Goal: Information Seeking & Learning: Learn about a topic

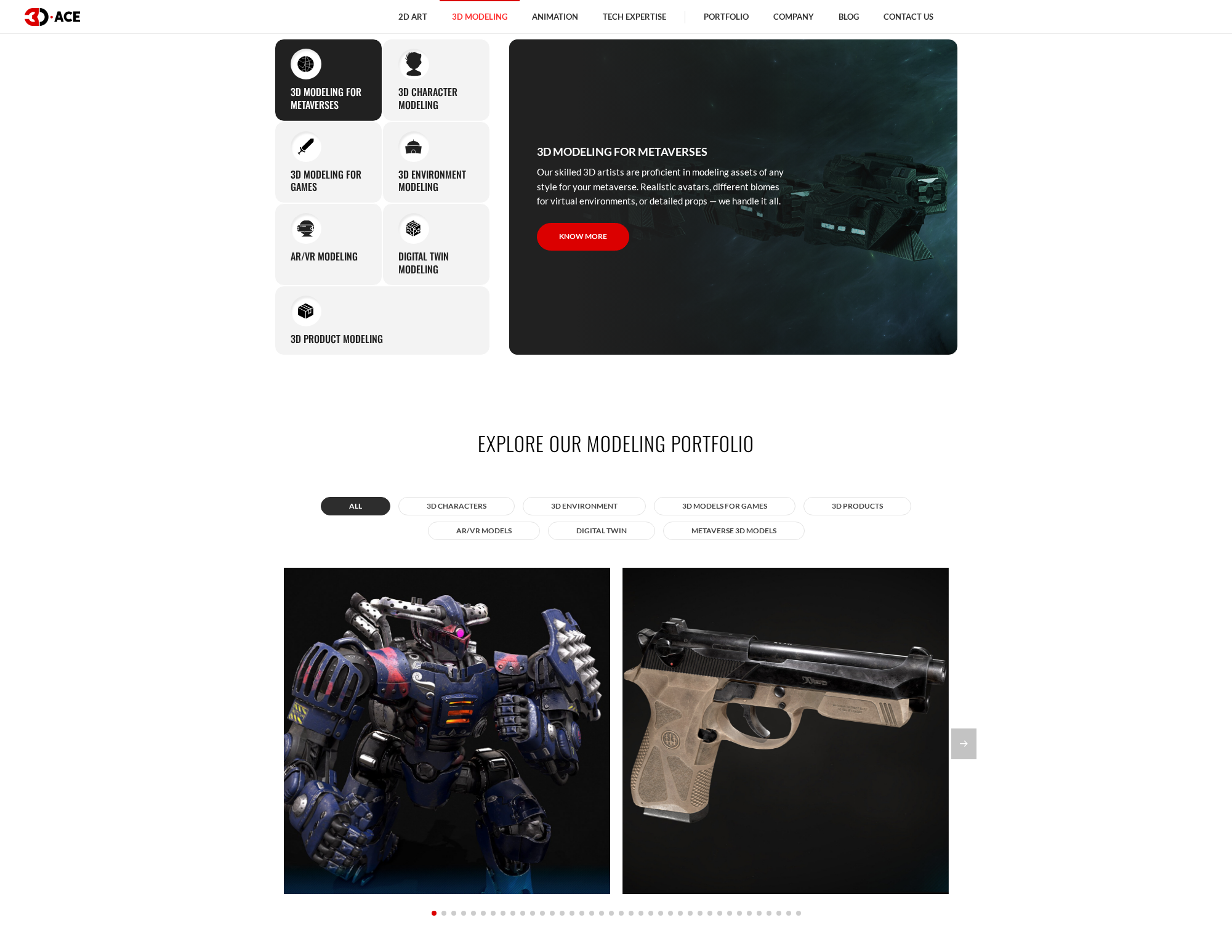
scroll to position [1387, 0]
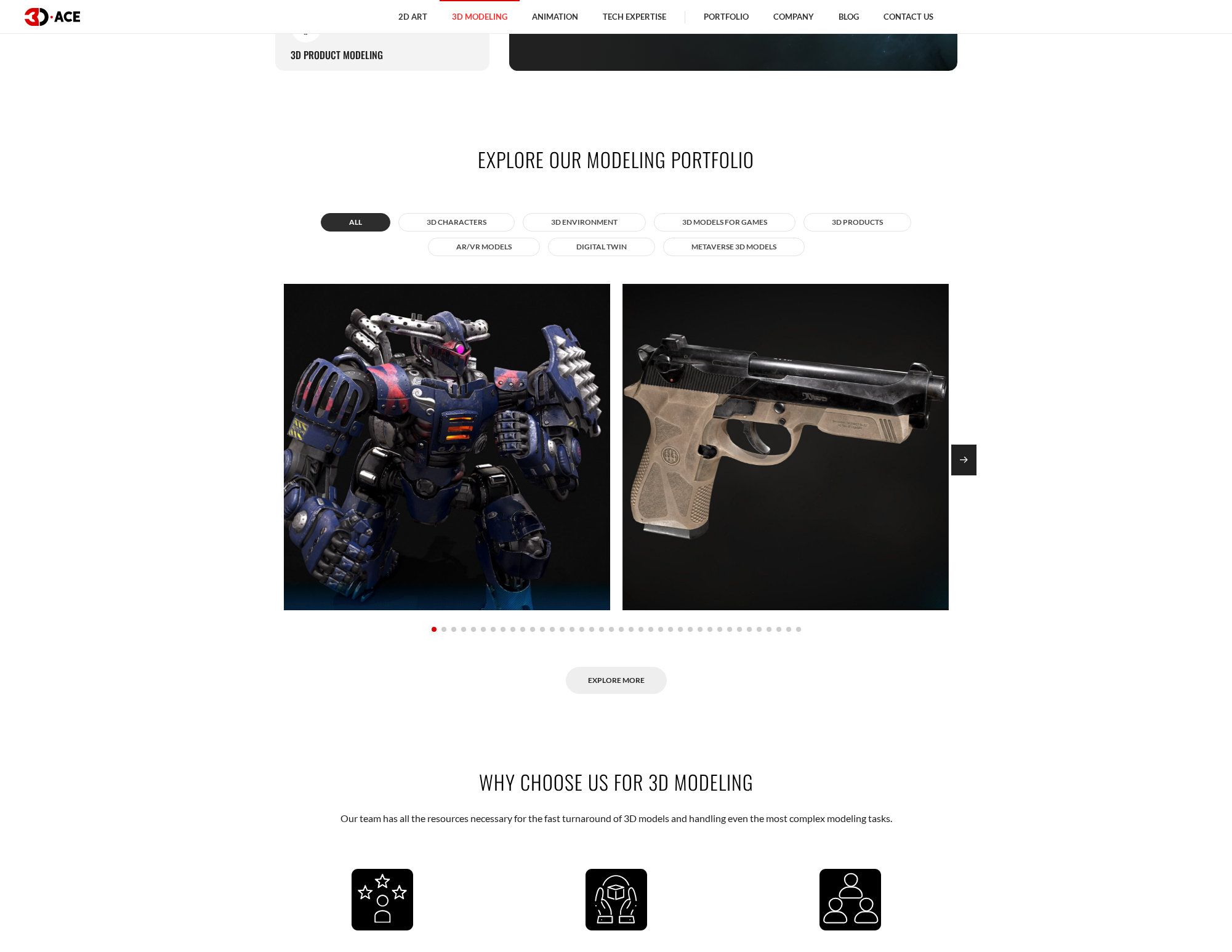
click at [965, 464] on div "Next slide" at bounding box center [964, 460] width 25 height 30
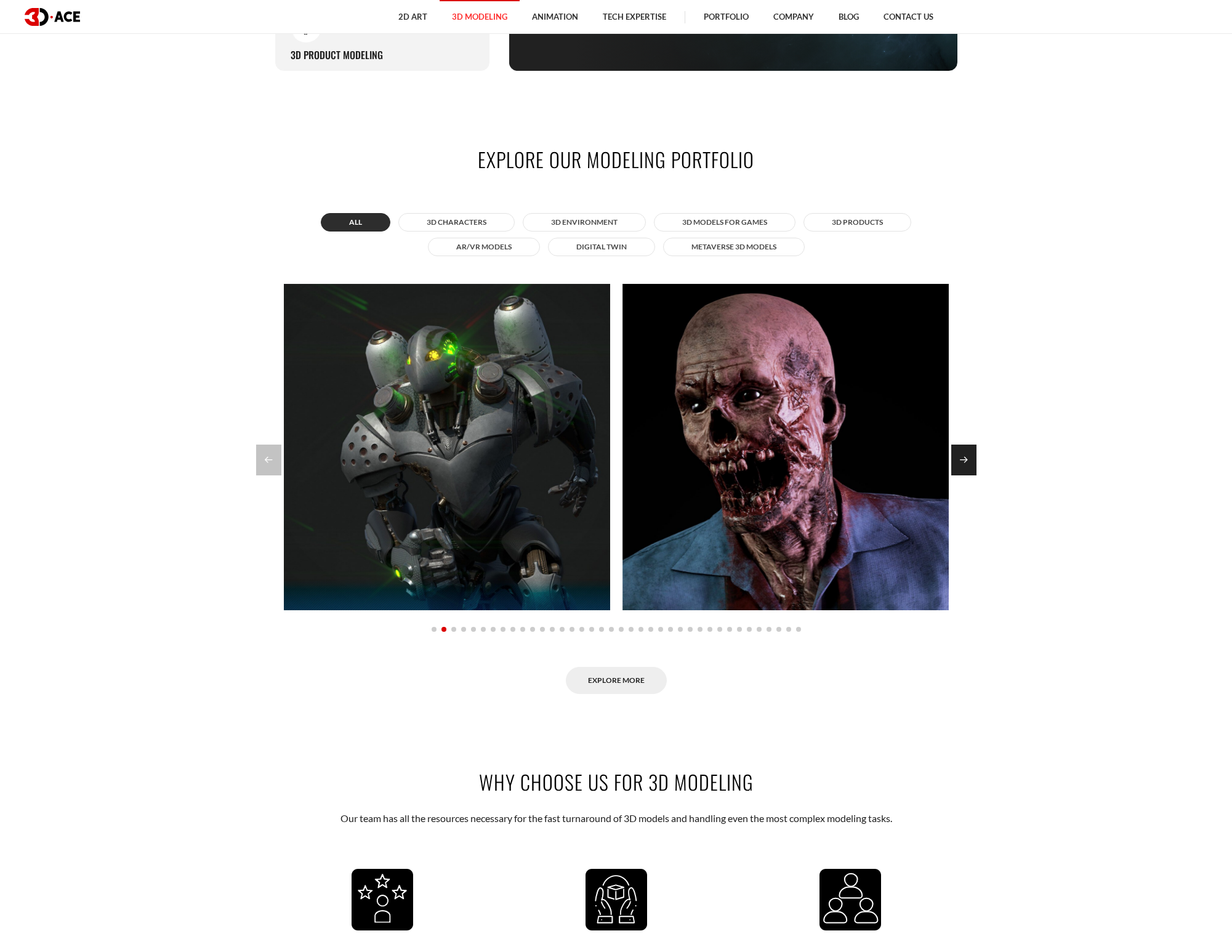
click at [967, 463] on div "Next slide" at bounding box center [964, 460] width 25 height 30
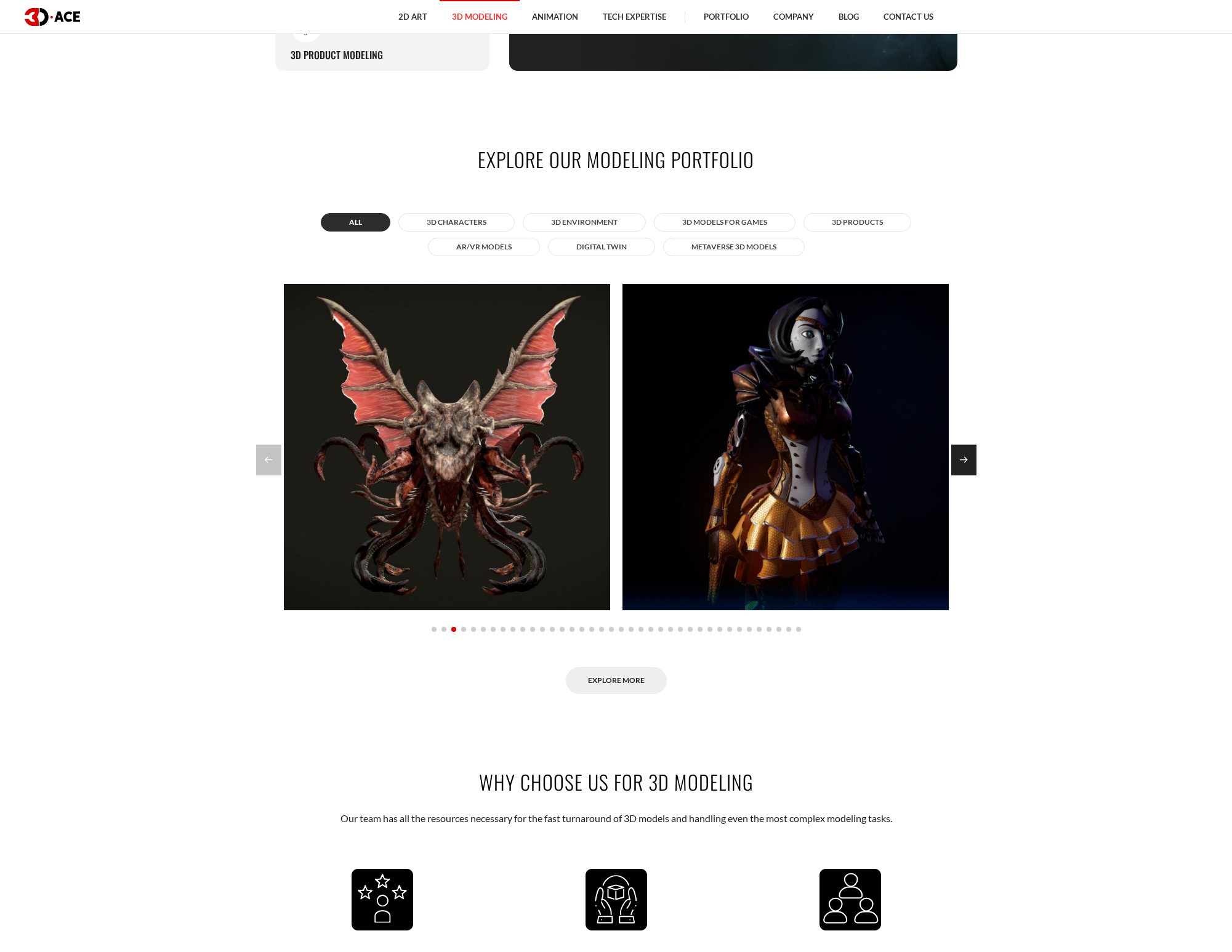
click at [968, 463] on div "Next slide" at bounding box center [964, 460] width 25 height 30
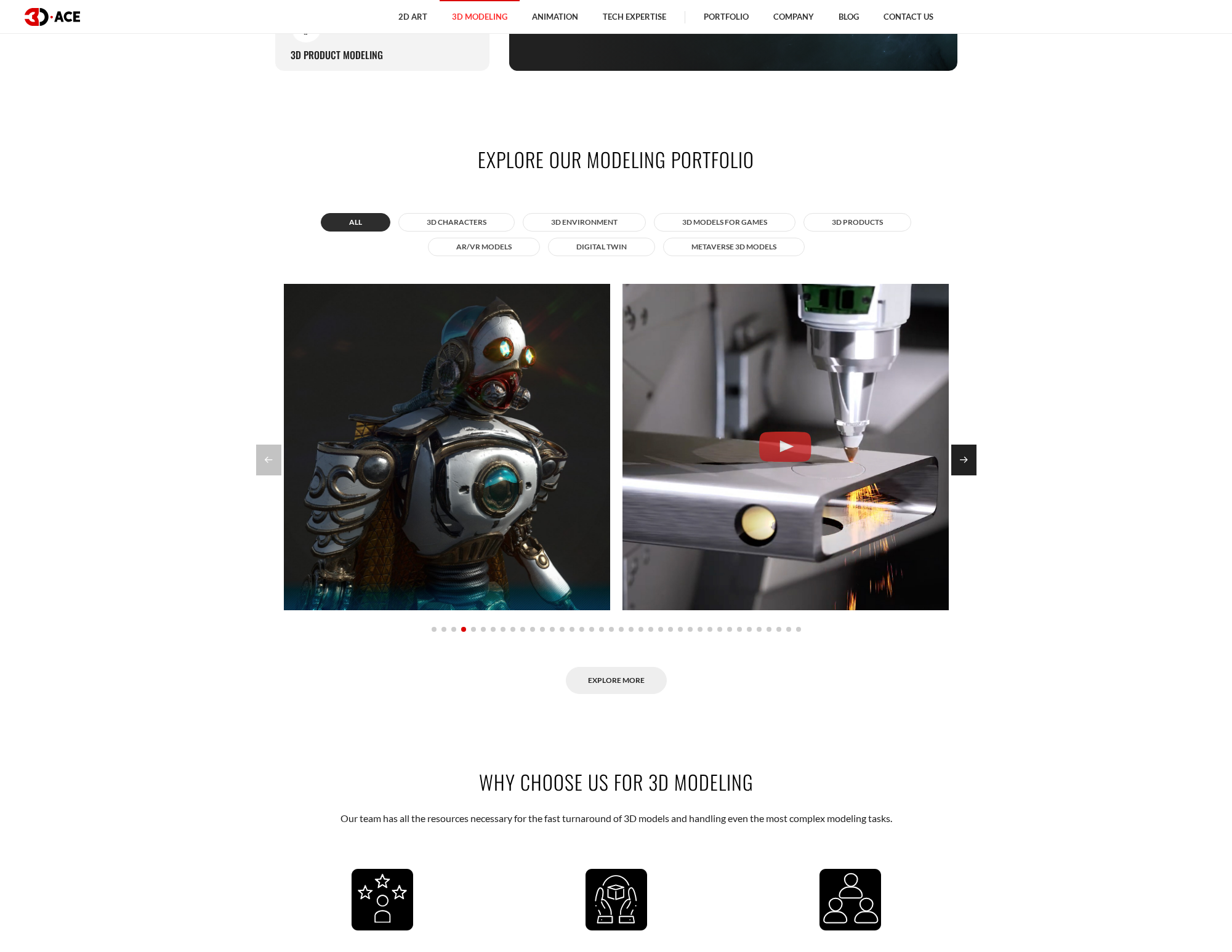
click at [968, 463] on div "Next slide" at bounding box center [964, 460] width 25 height 30
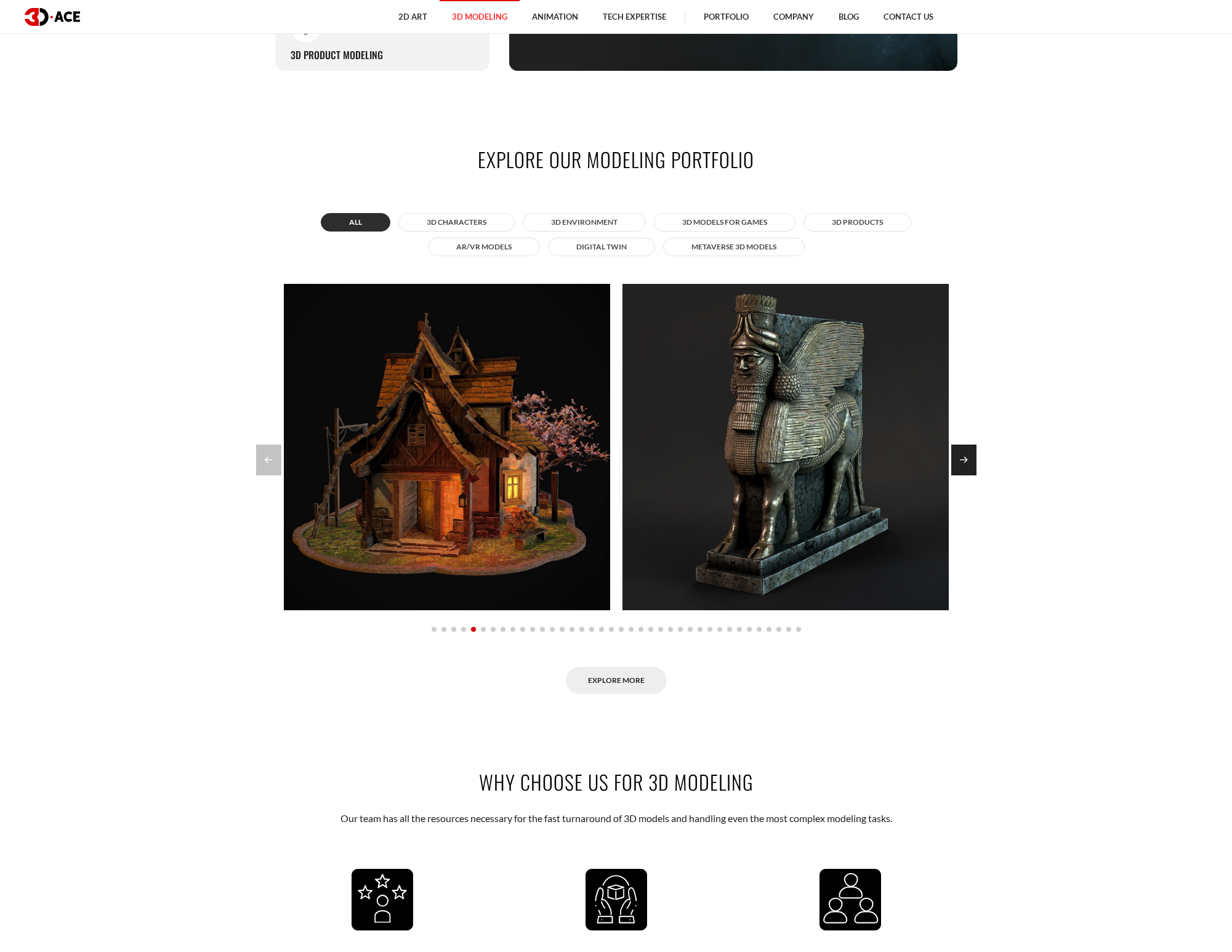
click at [968, 462] on div "Next slide" at bounding box center [964, 460] width 25 height 30
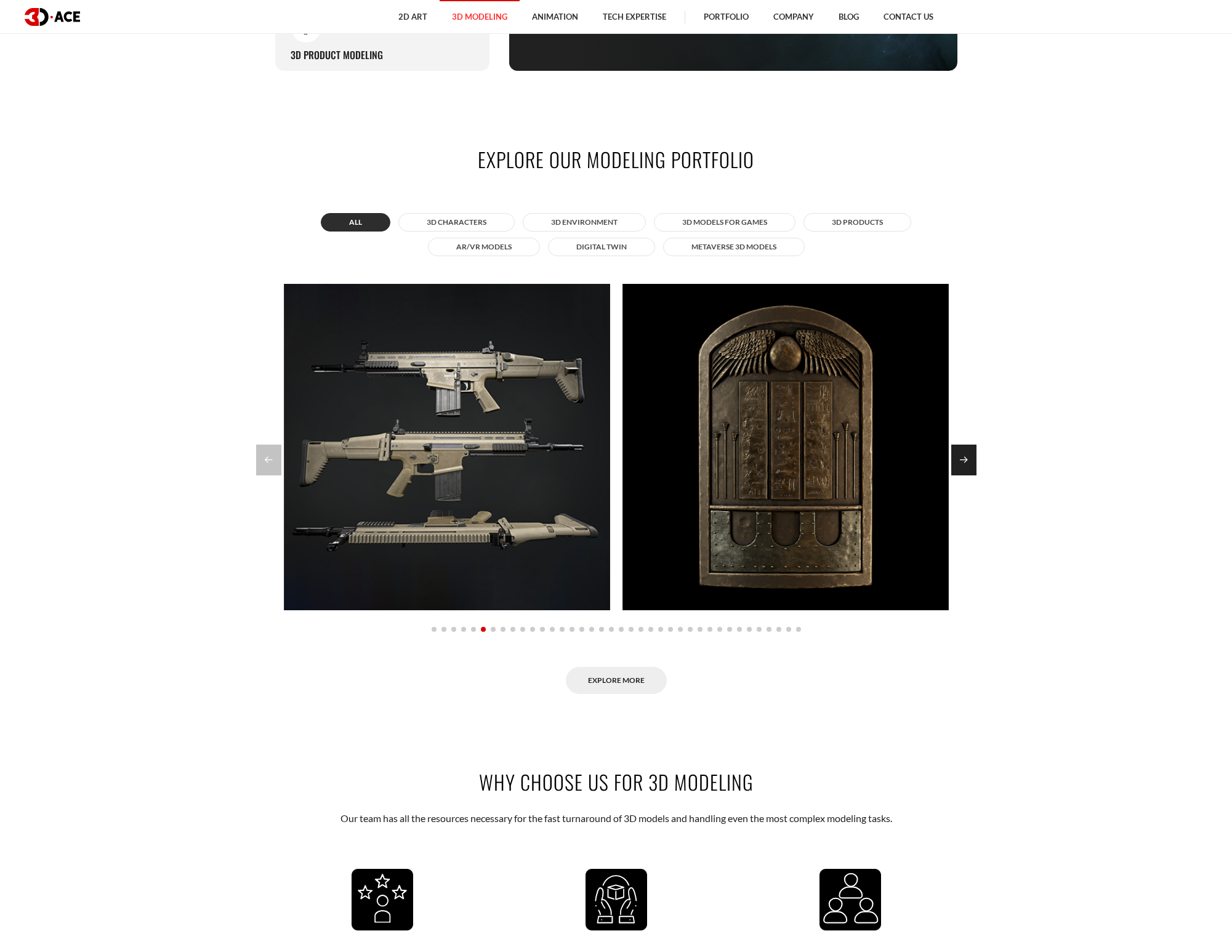
click at [968, 463] on div "Next slide" at bounding box center [964, 460] width 25 height 30
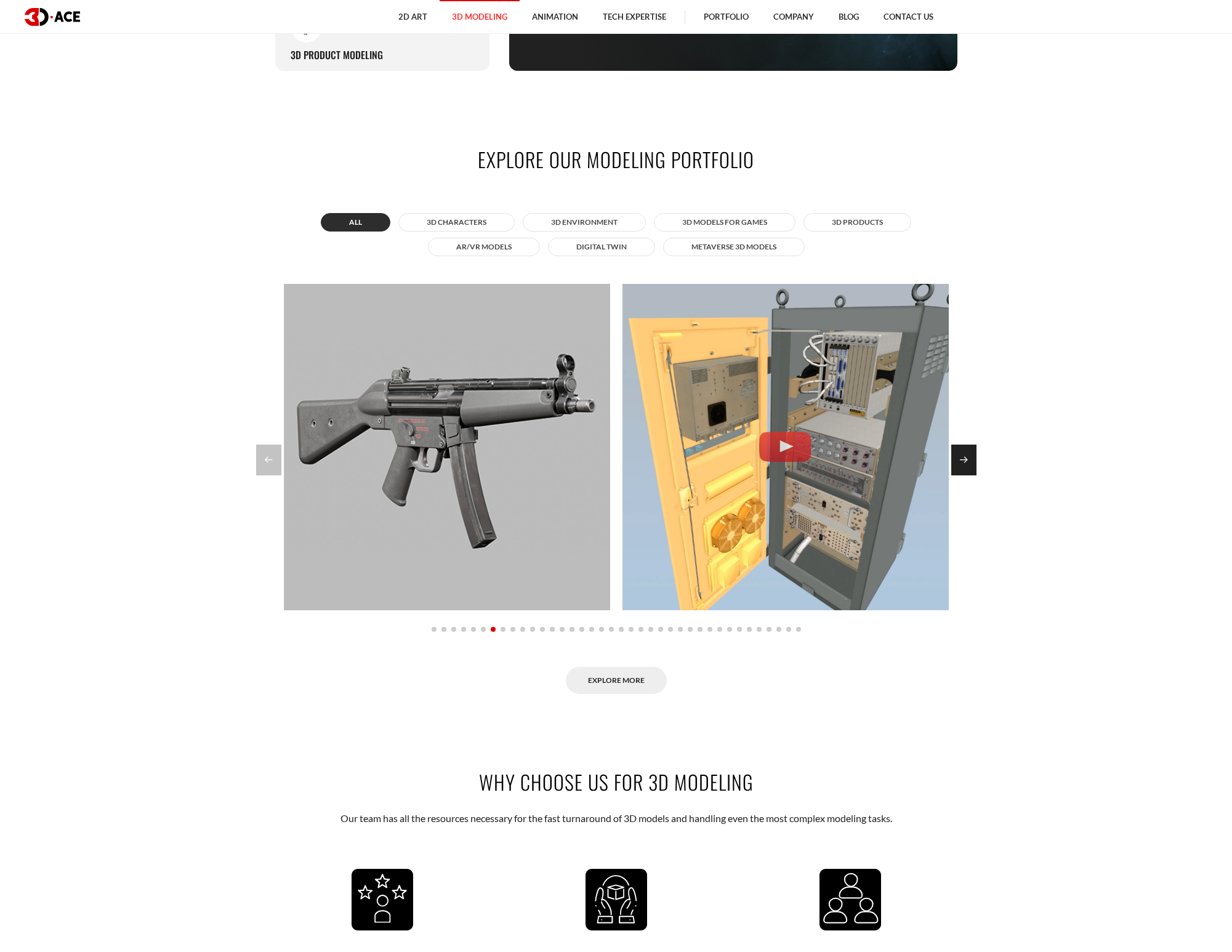
click at [969, 464] on div "Next slide" at bounding box center [964, 460] width 25 height 30
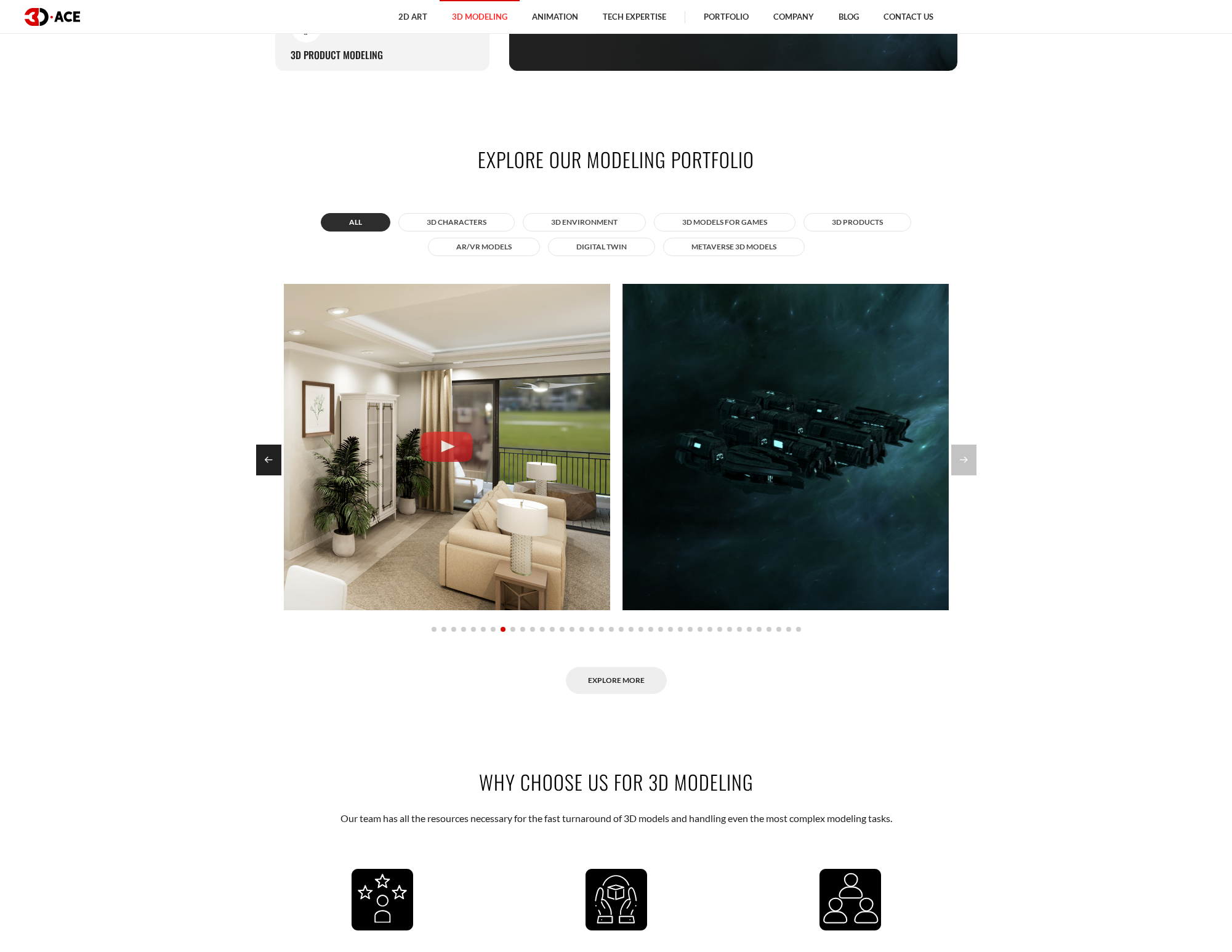
click at [268, 455] on div "Previous slide" at bounding box center [268, 460] width 25 height 30
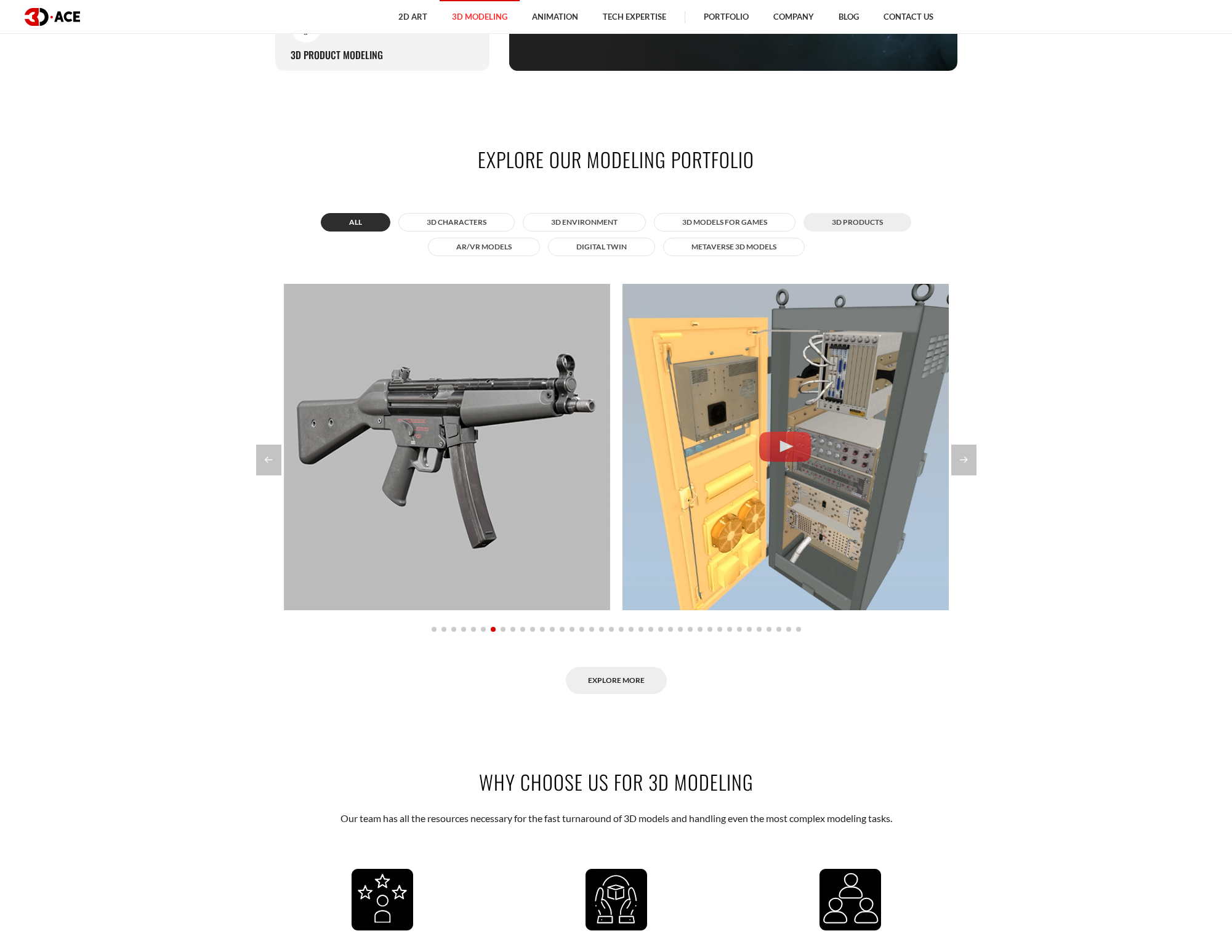
click at [872, 222] on button "3D Products" at bounding box center [857, 222] width 108 height 18
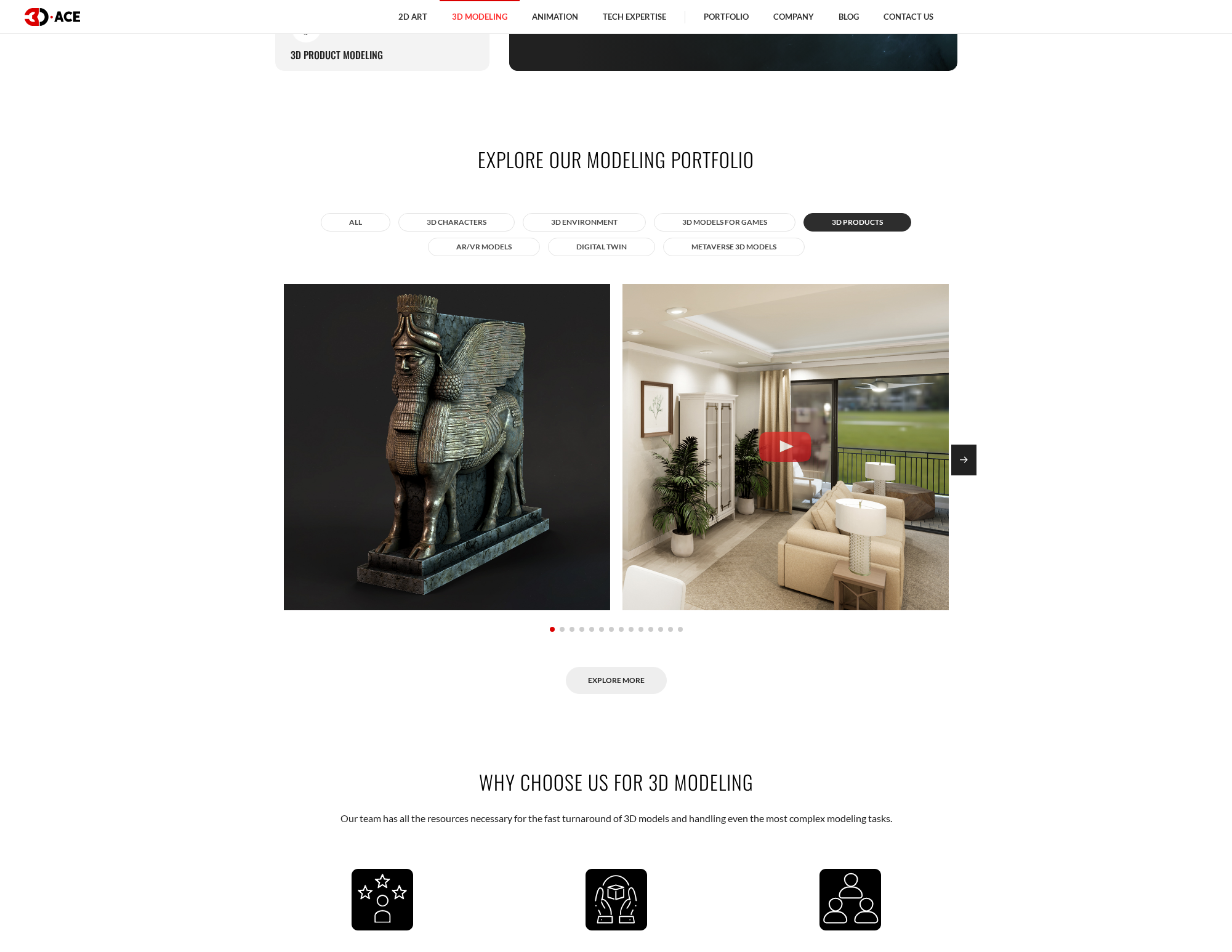
click at [975, 464] on div "Next slide" at bounding box center [964, 460] width 25 height 30
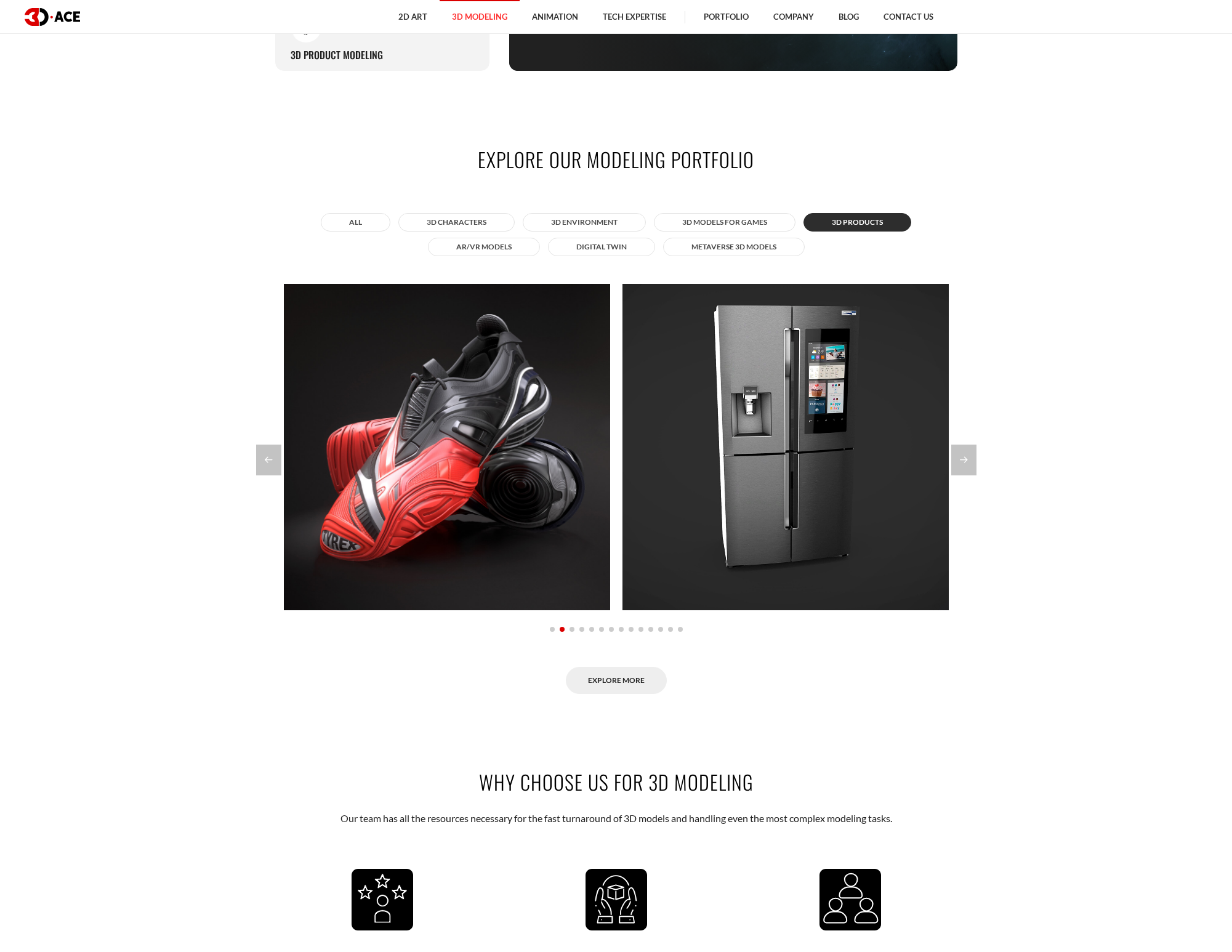
click at [976, 463] on section "Explore our modeling portfolio All 3D Characters 3D Environment 3D Models for G…" at bounding box center [616, 420] width 1232 height 623
click at [966, 459] on div "Next slide" at bounding box center [964, 460] width 25 height 30
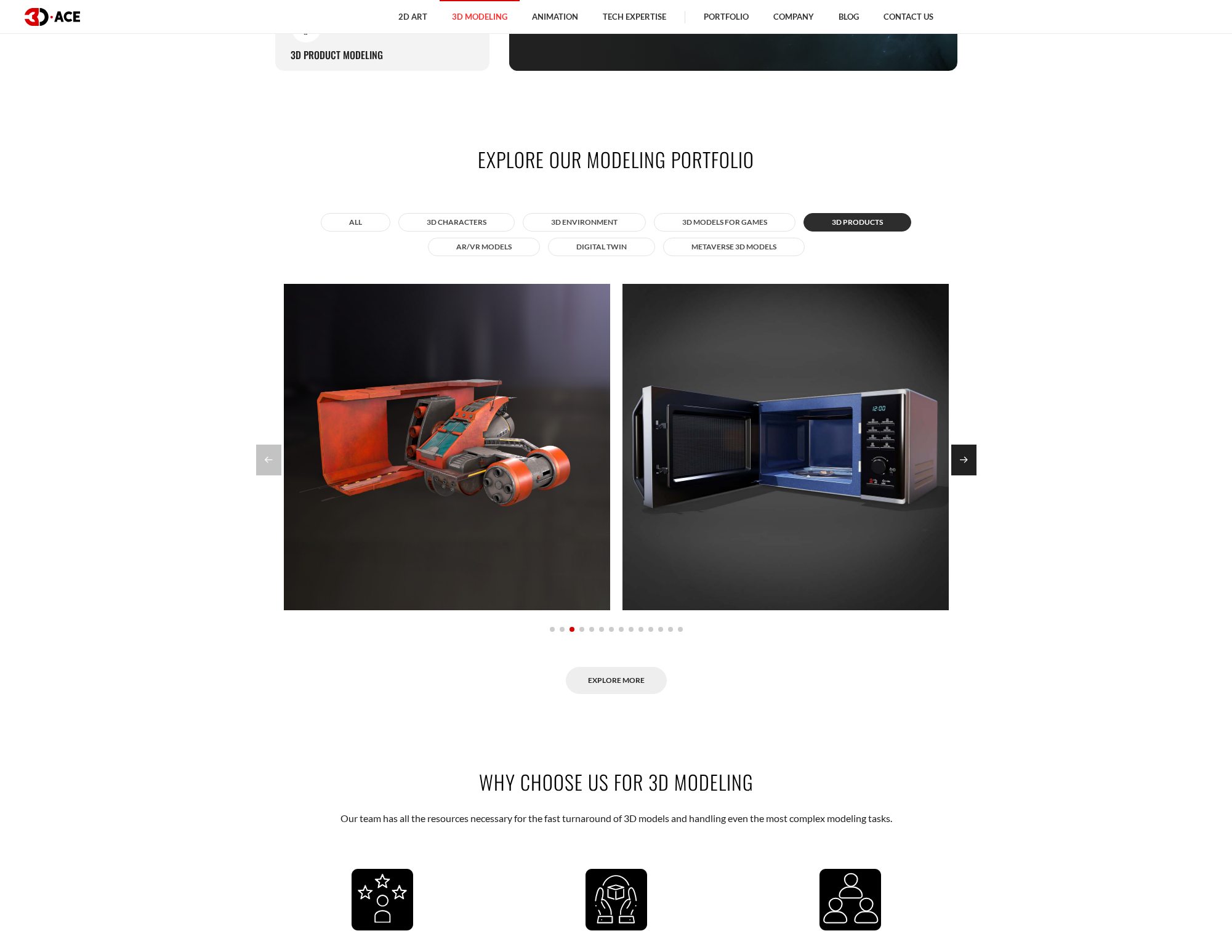
click at [968, 460] on div "Next slide" at bounding box center [964, 460] width 25 height 30
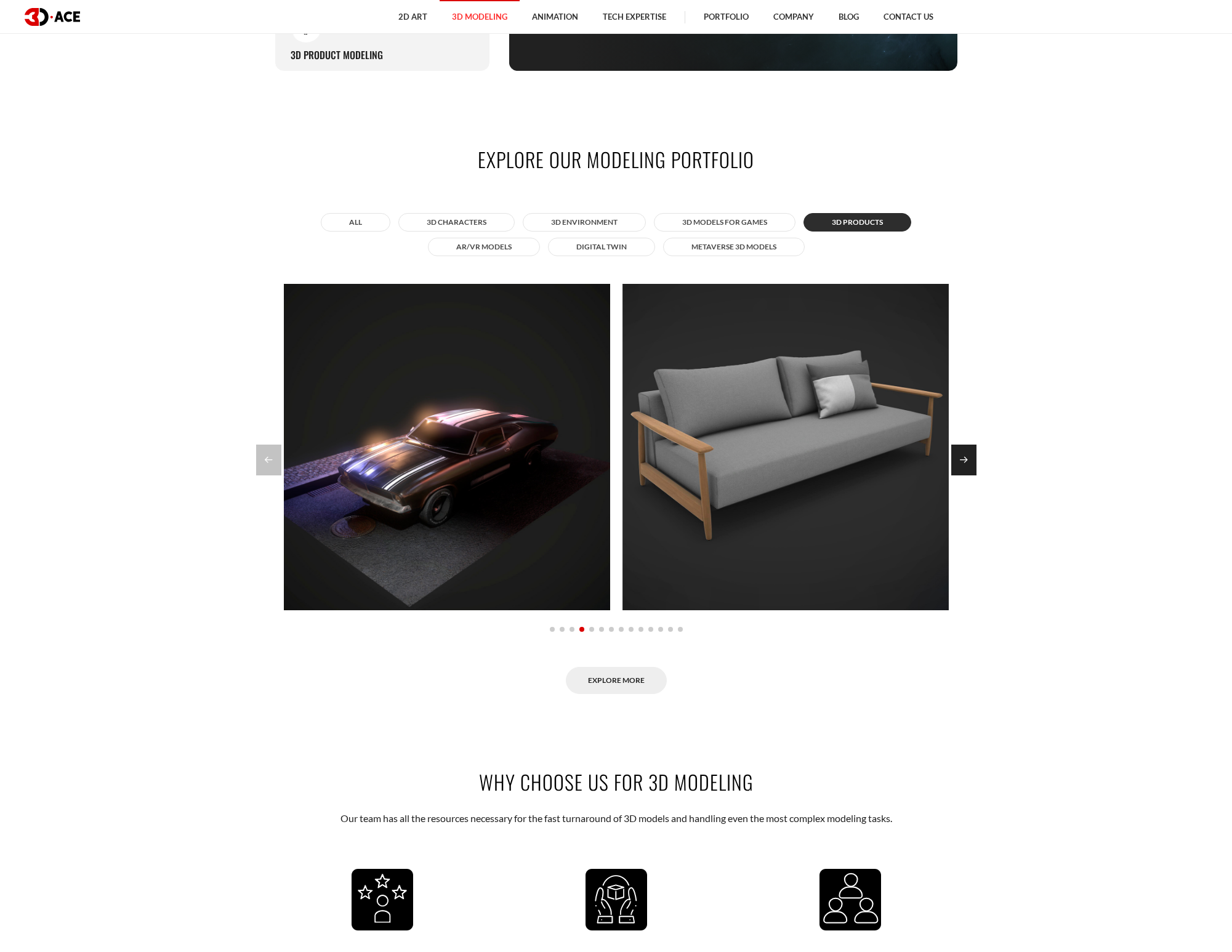
click at [967, 459] on div "Next slide" at bounding box center [964, 460] width 25 height 30
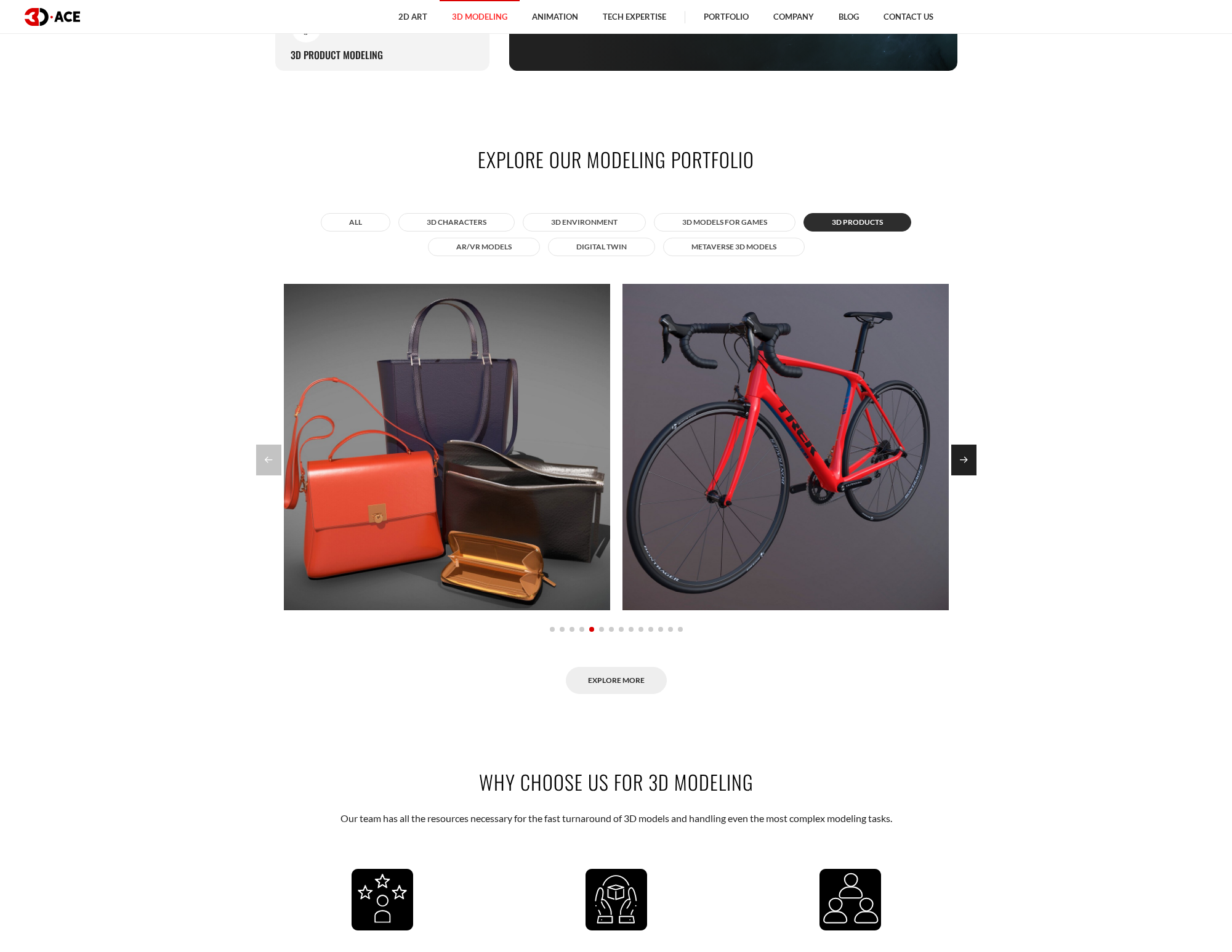
click at [968, 459] on div "Next slide" at bounding box center [964, 460] width 25 height 30
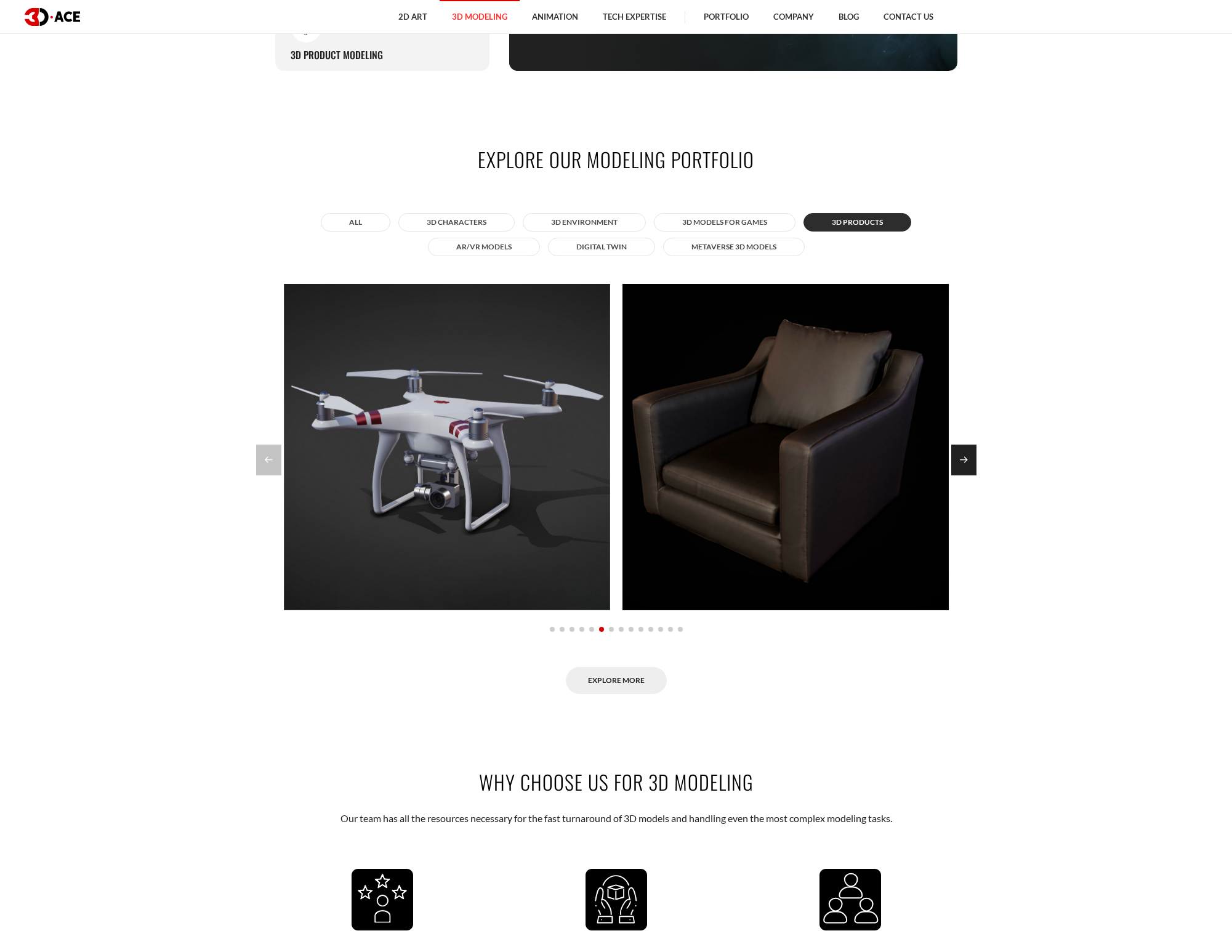
click at [968, 460] on div "Next slide" at bounding box center [964, 460] width 25 height 30
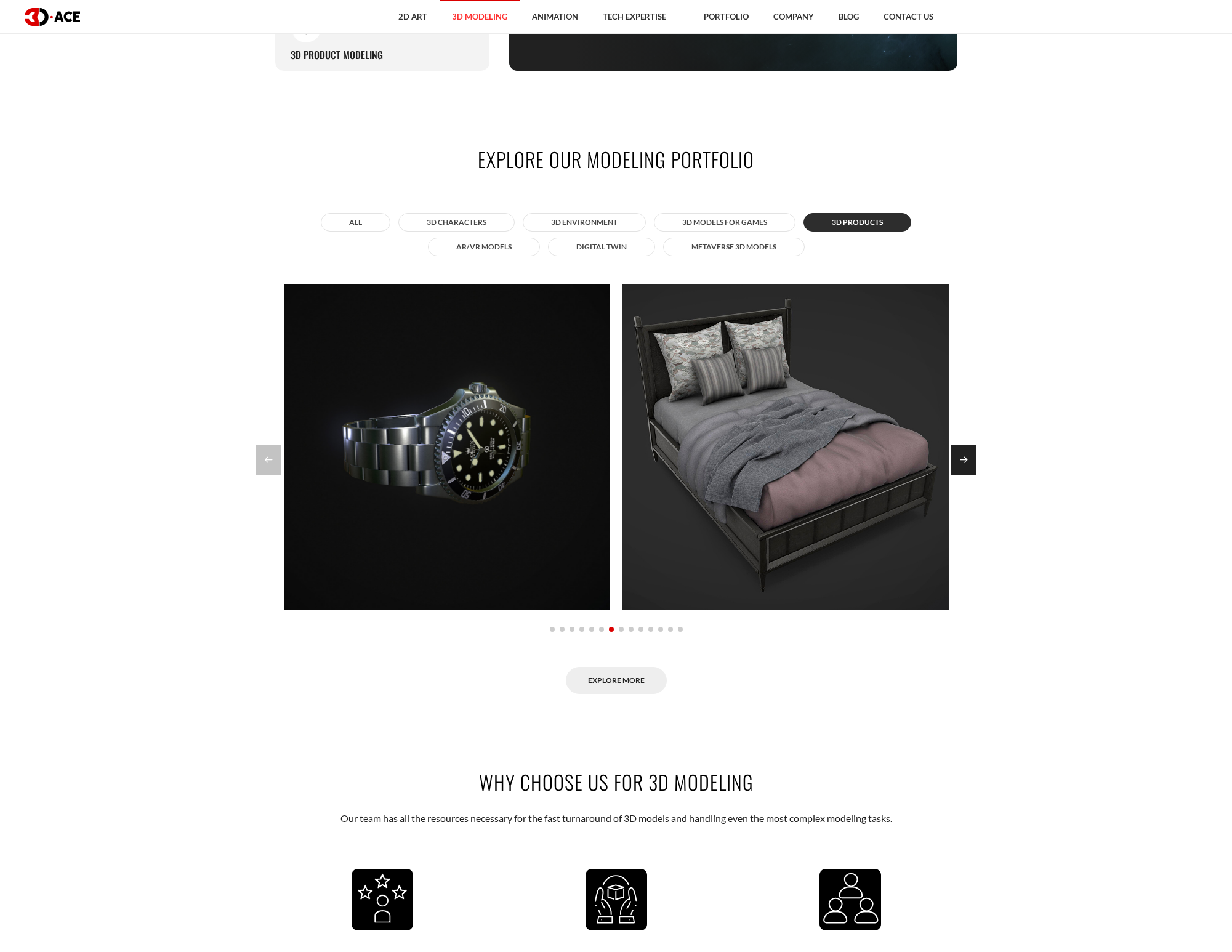
click at [968, 459] on div "Next slide" at bounding box center [964, 460] width 25 height 30
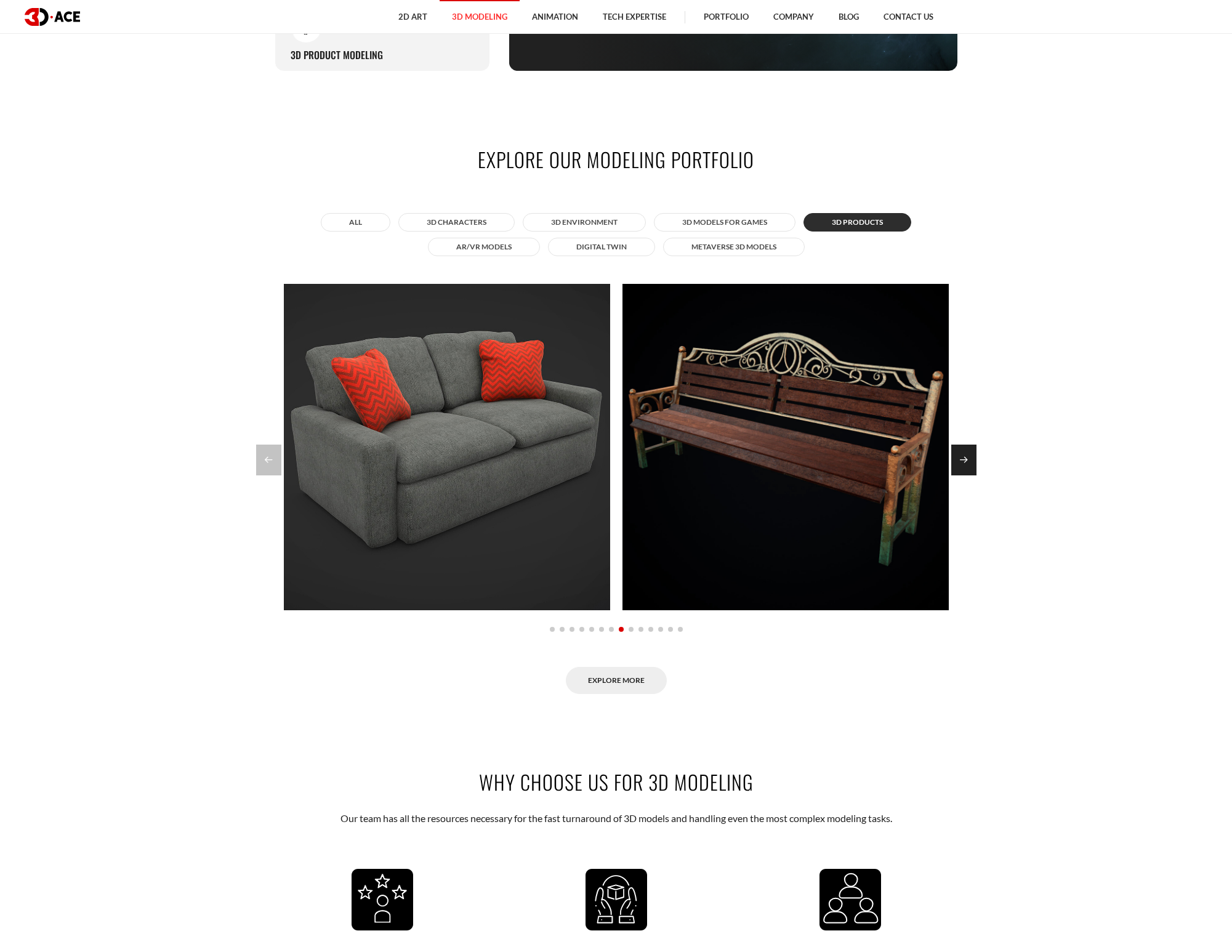
click at [968, 460] on div "Next slide" at bounding box center [964, 460] width 25 height 30
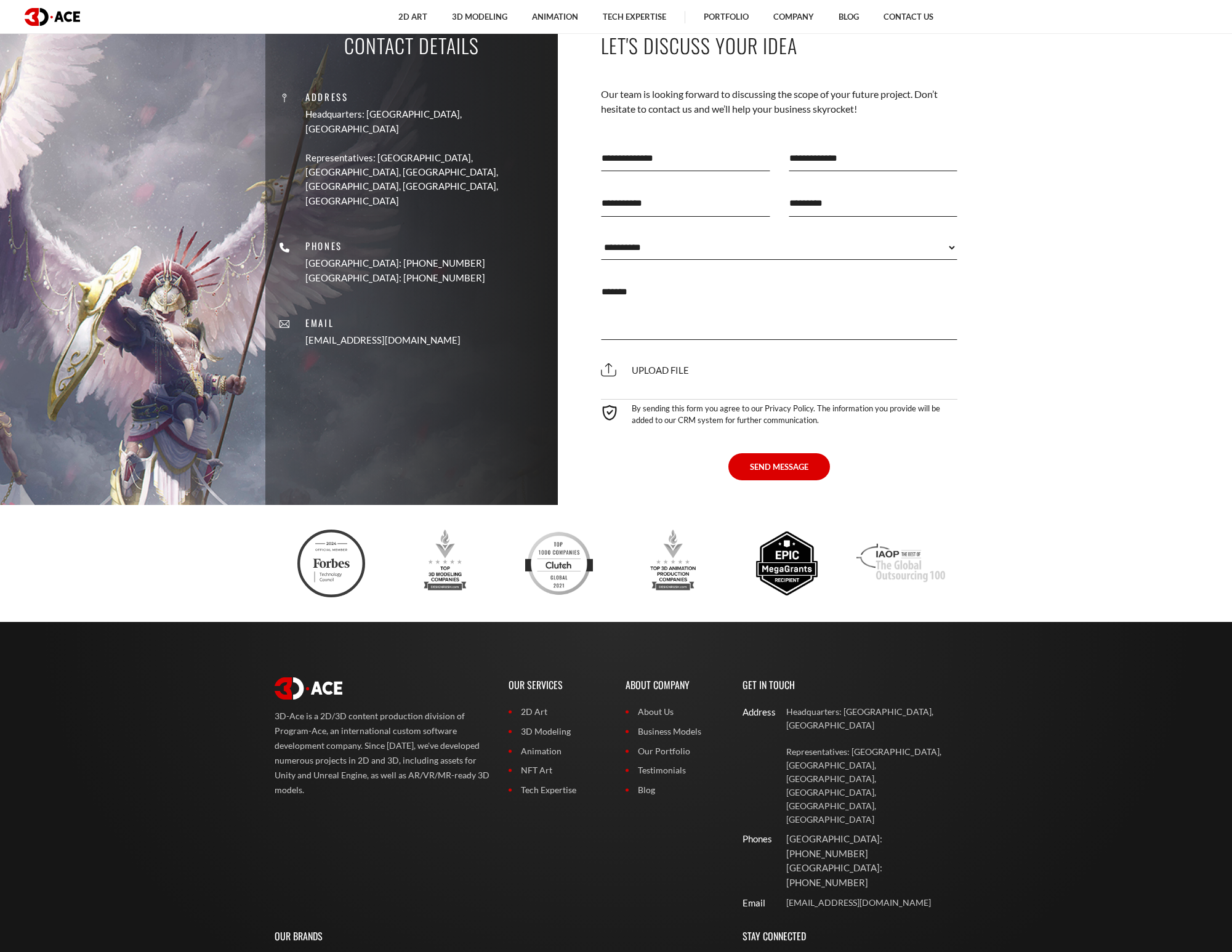
scroll to position [4064, 0]
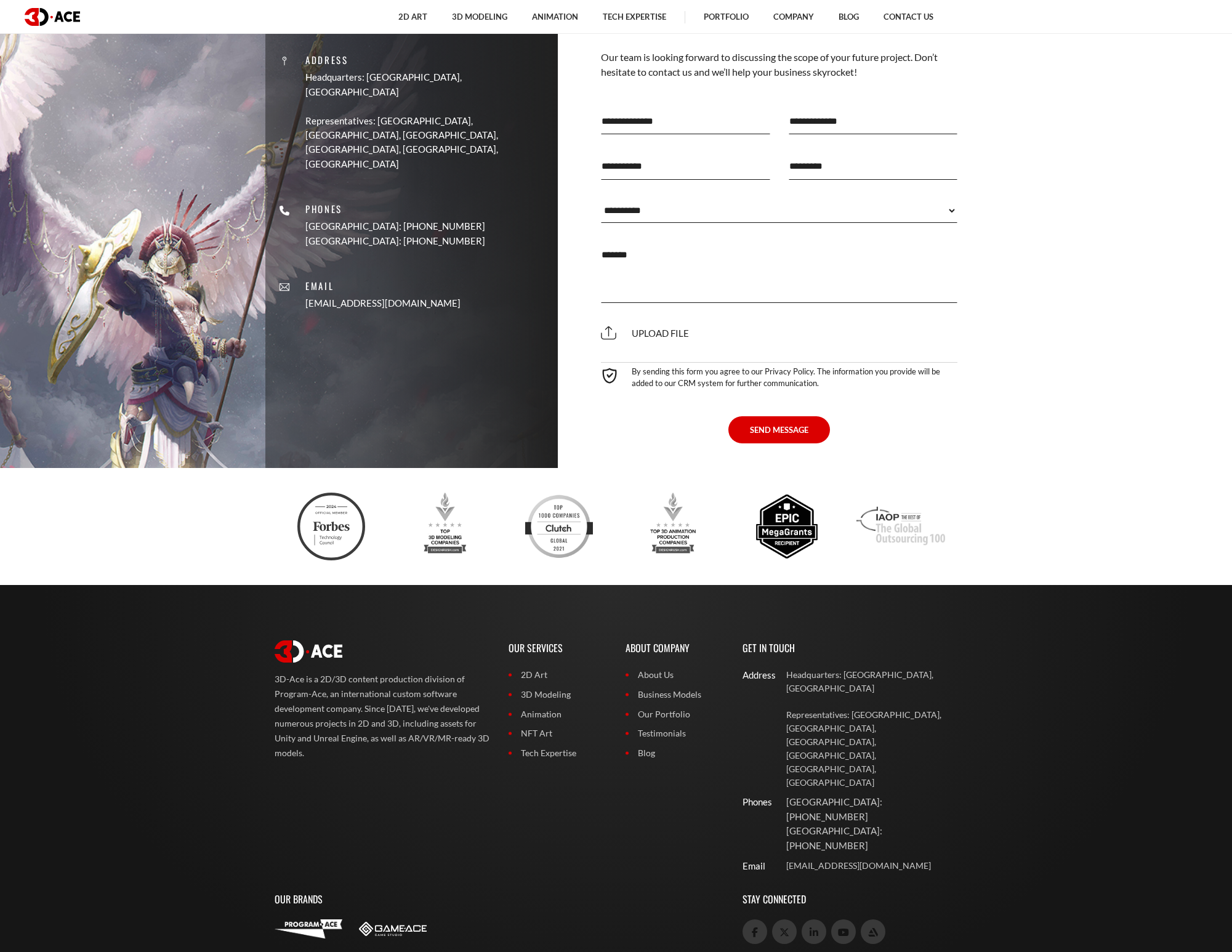
click at [564, 688] on link "3D Modeling" at bounding box center [557, 695] width 99 height 14
